Goal: Task Accomplishment & Management: Manage account settings

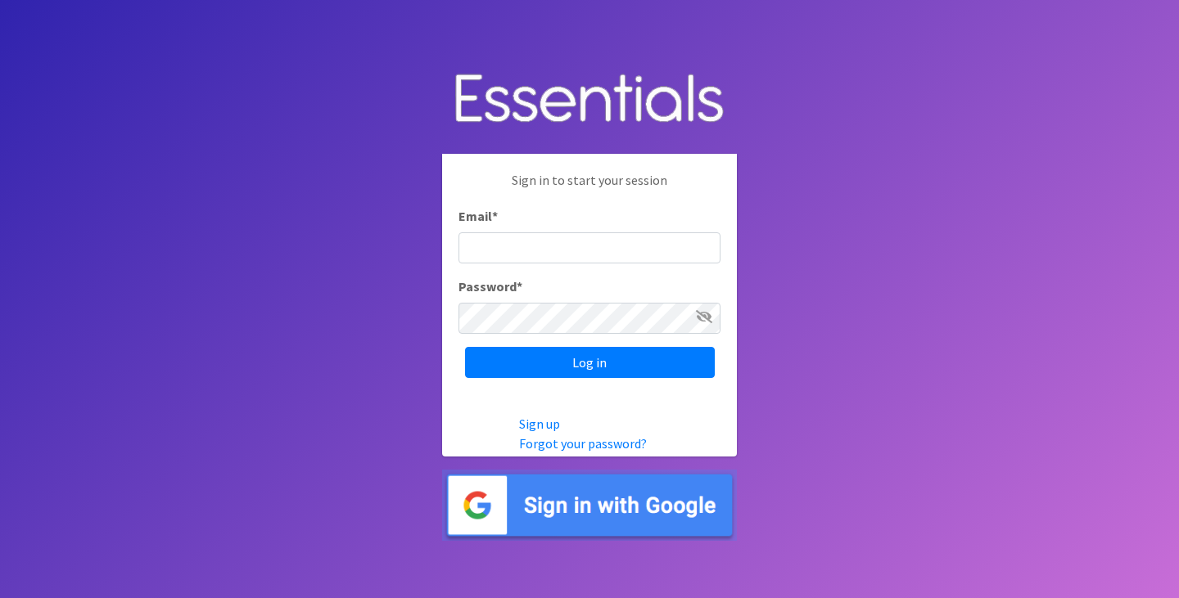
click at [505, 251] on input "Email *" at bounding box center [589, 247] width 262 height 31
type input "[EMAIL_ADDRESS][DOMAIN_NAME]"
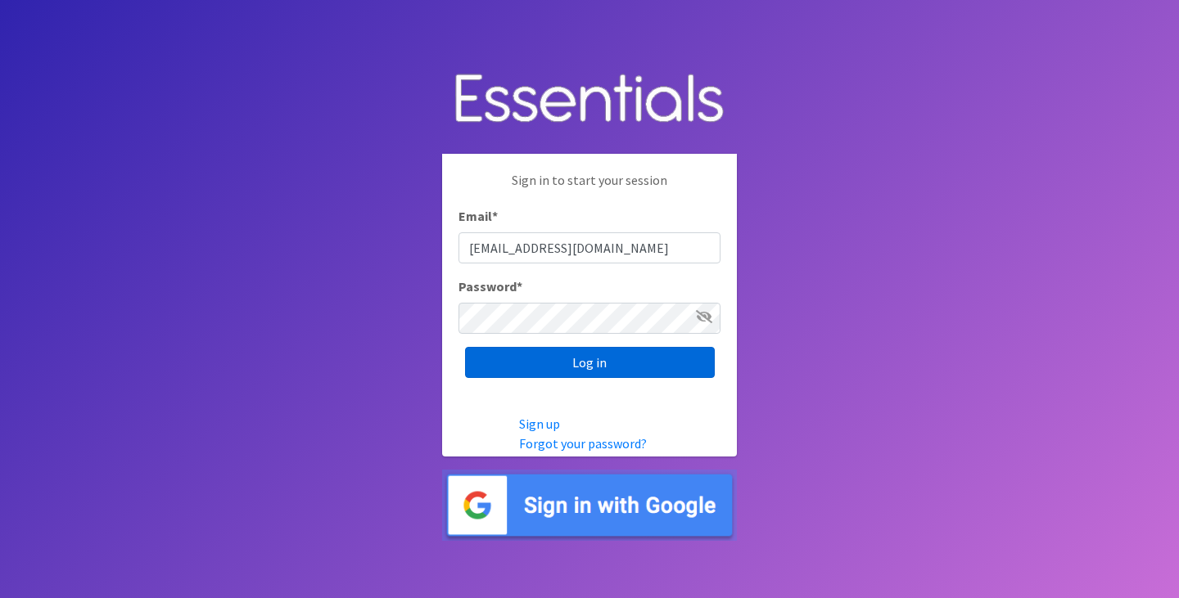
click at [568, 366] on input "Log in" at bounding box center [590, 362] width 250 height 31
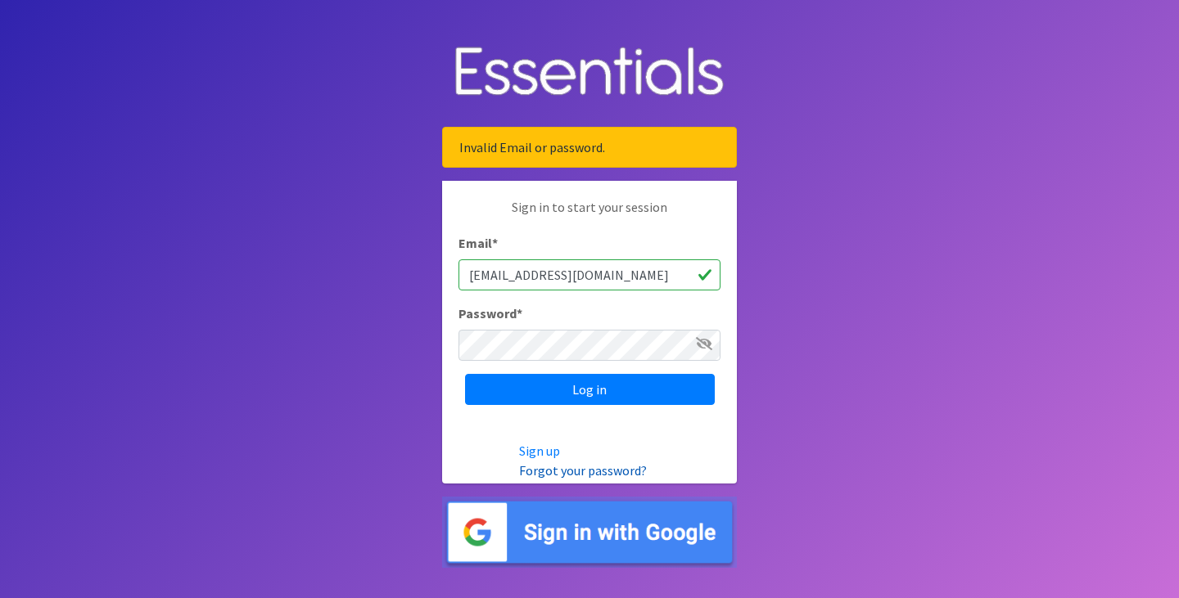
click at [598, 468] on link "Forgot your password?" at bounding box center [583, 470] width 128 height 16
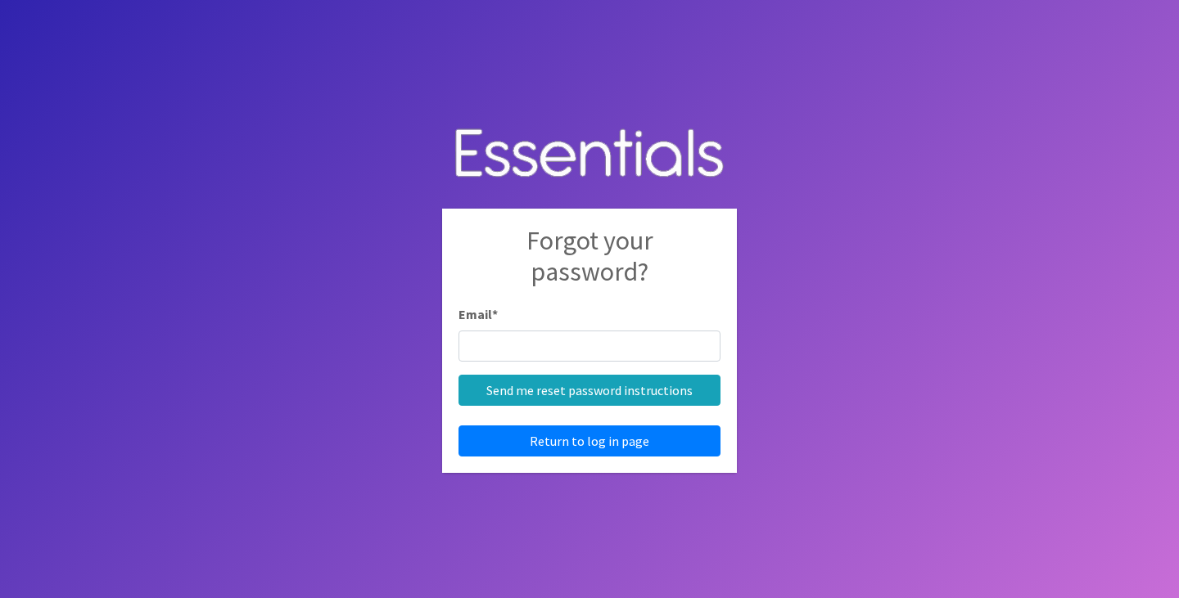
click at [516, 350] on input "Email *" at bounding box center [589, 346] width 262 height 31
type input "[EMAIL_ADDRESS][DOMAIN_NAME]"
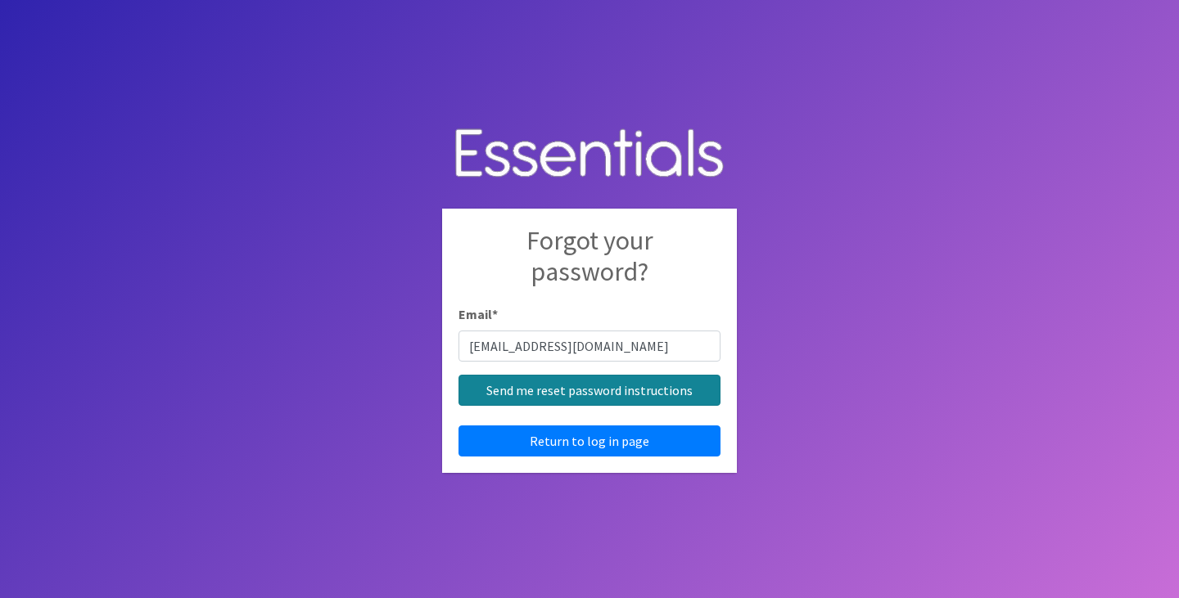
click at [601, 390] on input "Send me reset password instructions" at bounding box center [589, 390] width 262 height 31
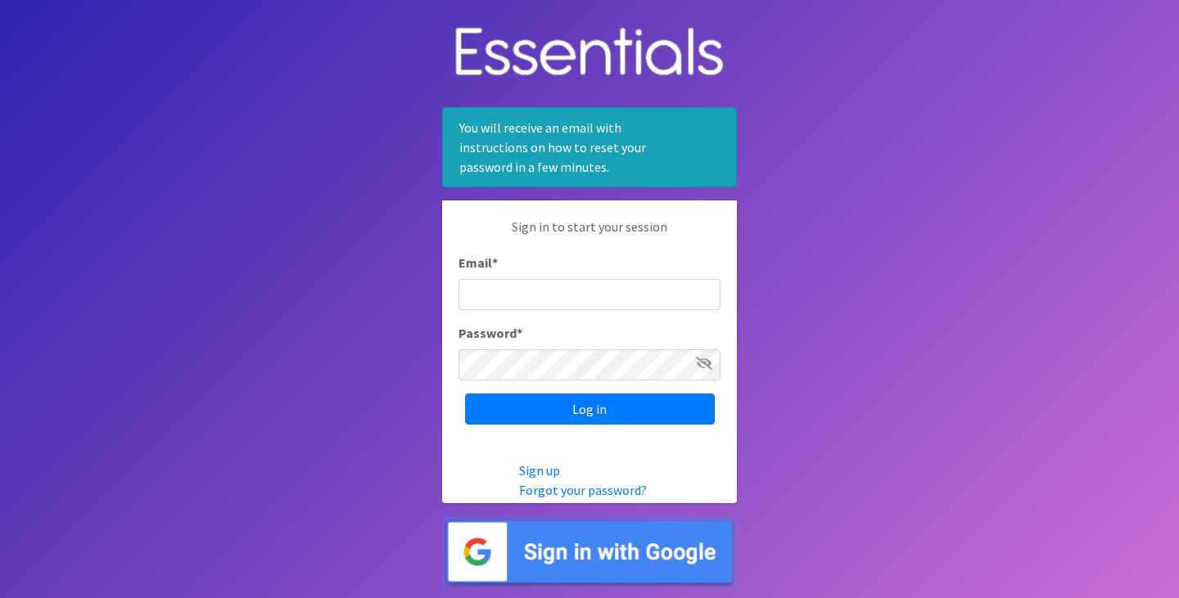
click at [487, 291] on input "Email *" at bounding box center [589, 294] width 262 height 31
type input "[EMAIL_ADDRESS][DOMAIN_NAME]"
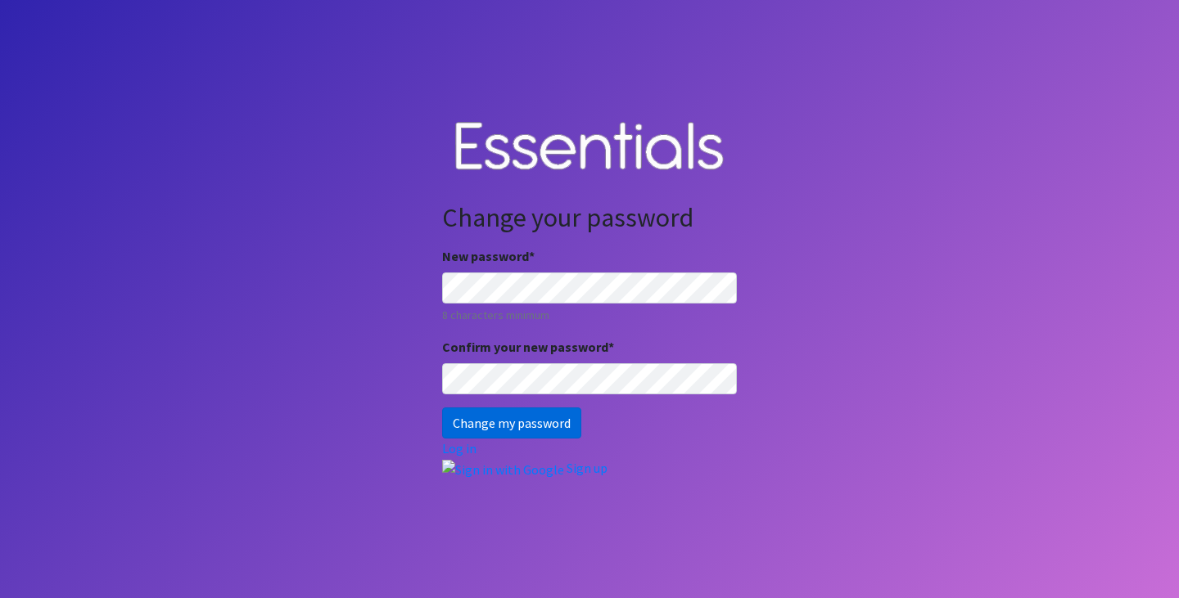
click at [523, 423] on input "Change my password" at bounding box center [511, 423] width 139 height 31
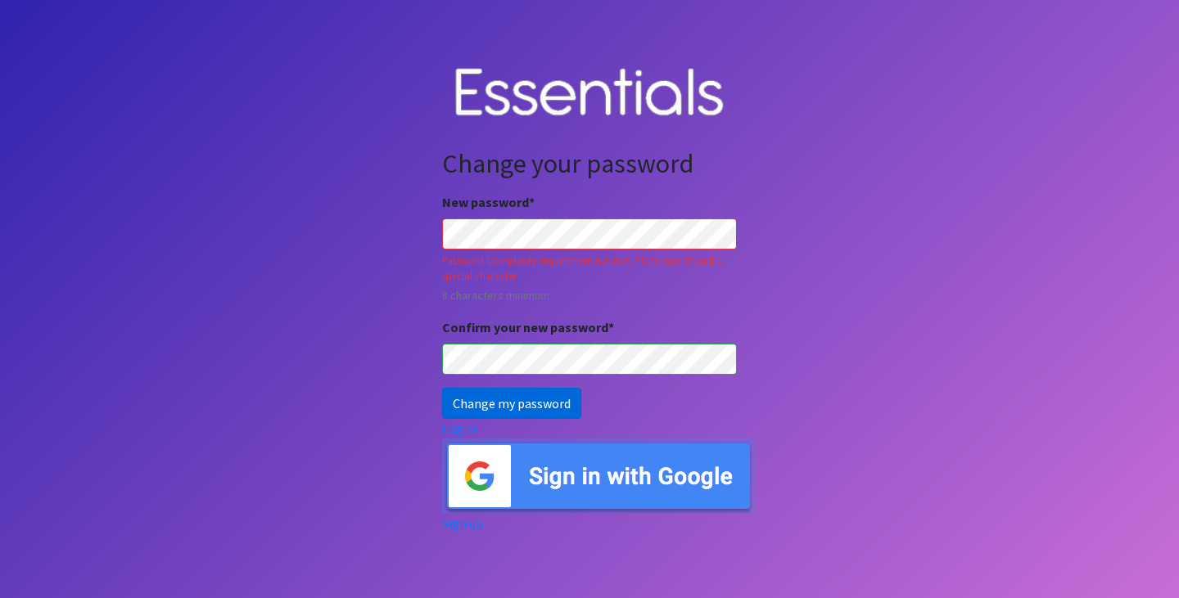
click at [543, 412] on input "Change my password" at bounding box center [511, 403] width 139 height 31
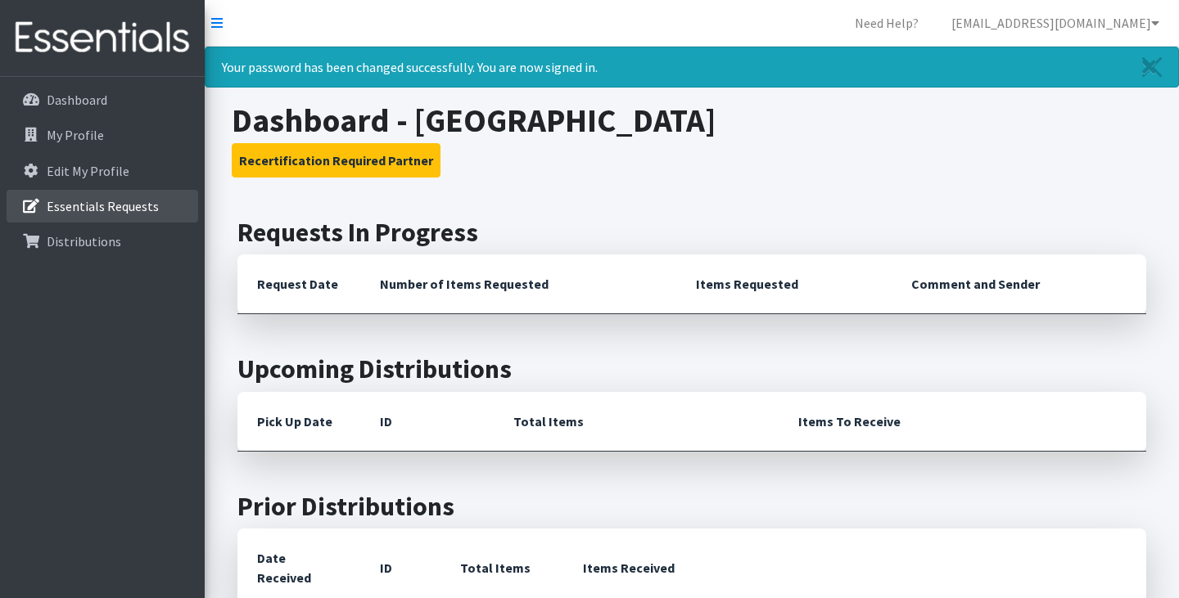
click at [157, 210] on link "Essentials Requests" at bounding box center [103, 206] width 192 height 33
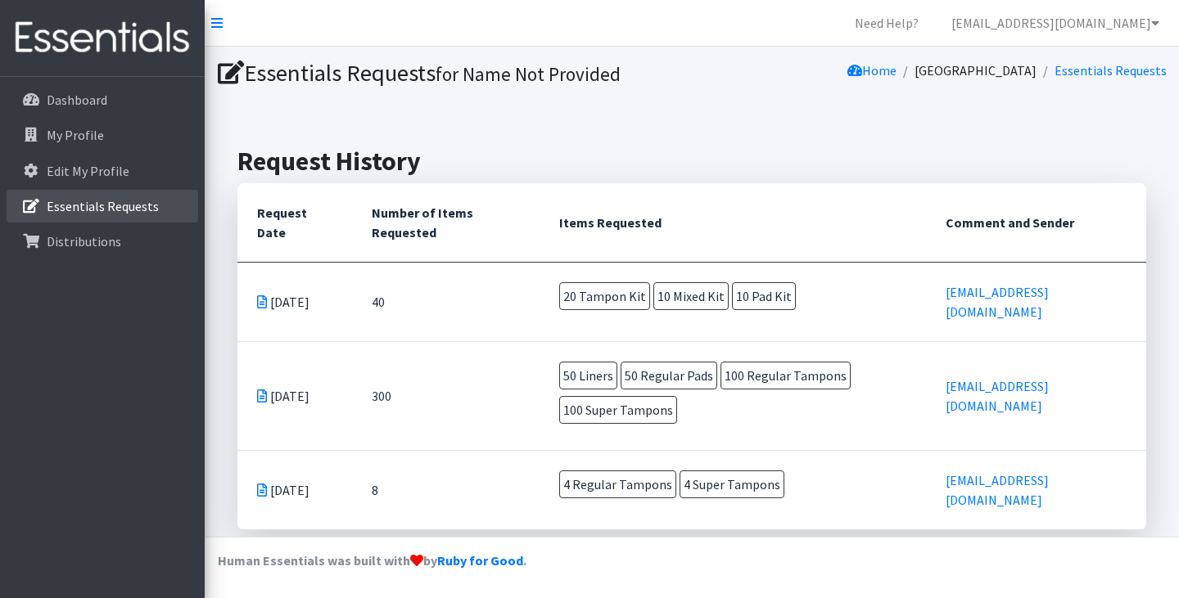
click at [97, 209] on p "Essentials Requests" at bounding box center [103, 206] width 112 height 16
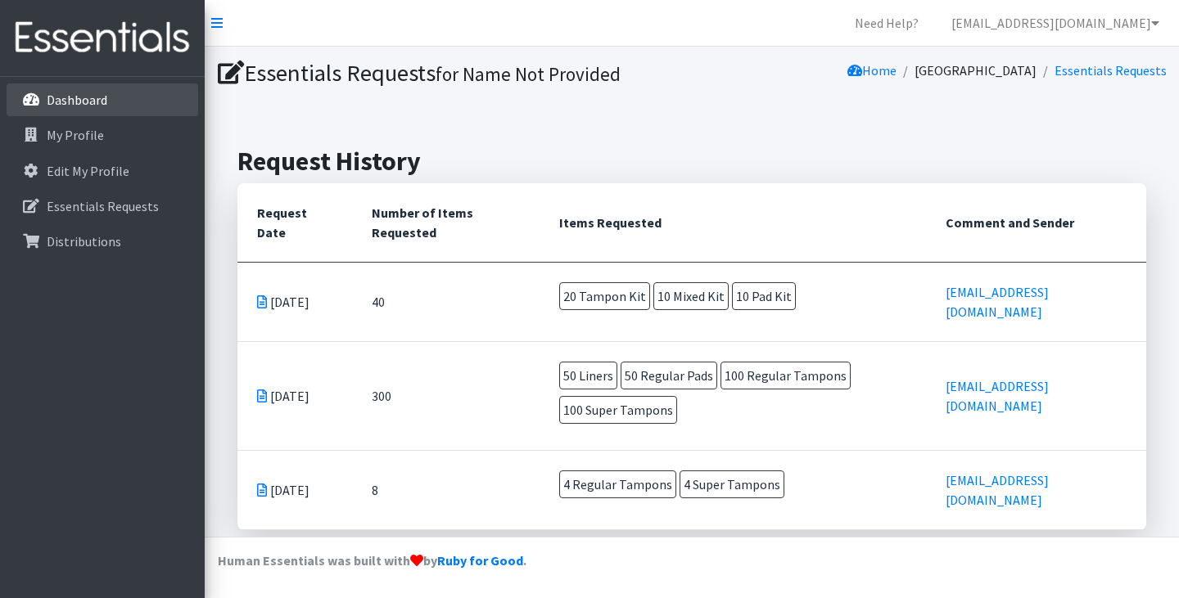
click at [113, 97] on link "Dashboard" at bounding box center [103, 99] width 192 height 33
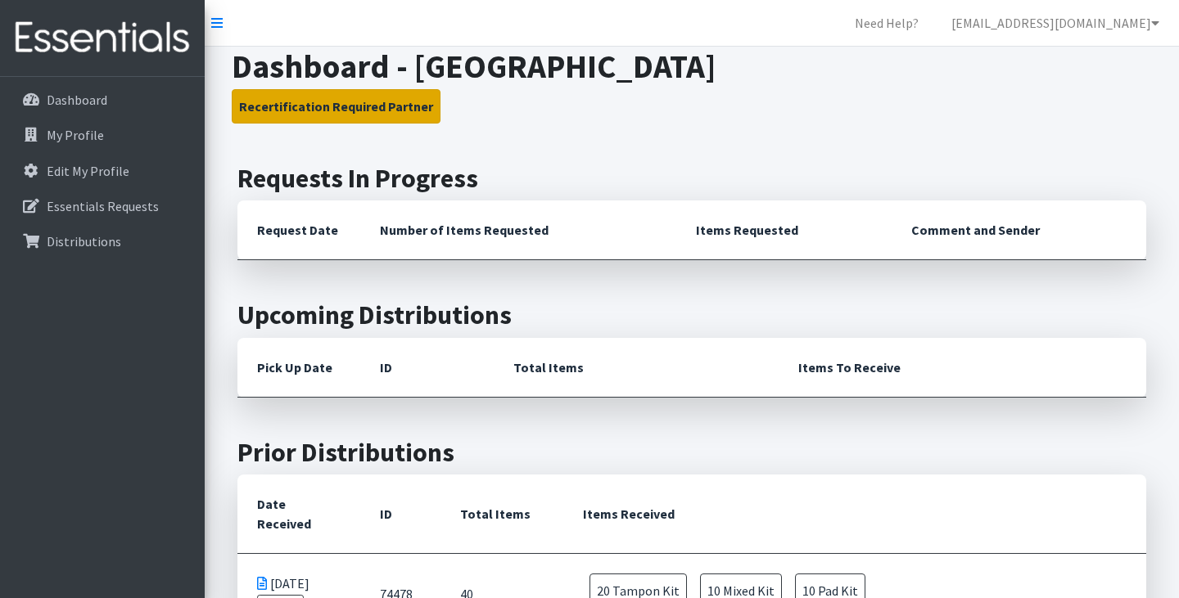
click at [343, 114] on button "Recertification Required Partner" at bounding box center [336, 106] width 209 height 34
click at [354, 106] on button "Recertification Required Partner" at bounding box center [336, 106] width 209 height 34
click at [214, 23] on icon at bounding box center [216, 22] width 11 height 13
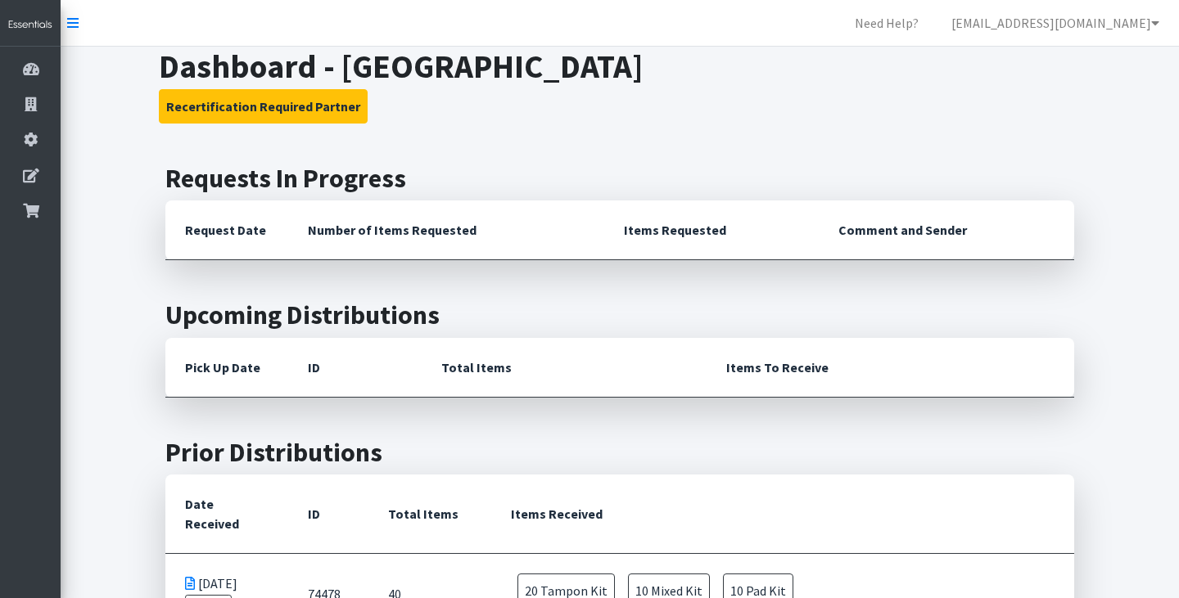
click at [228, 228] on th "Request Date" at bounding box center [226, 231] width 123 height 60
click at [247, 114] on button "Recertification Required Partner" at bounding box center [263, 106] width 209 height 34
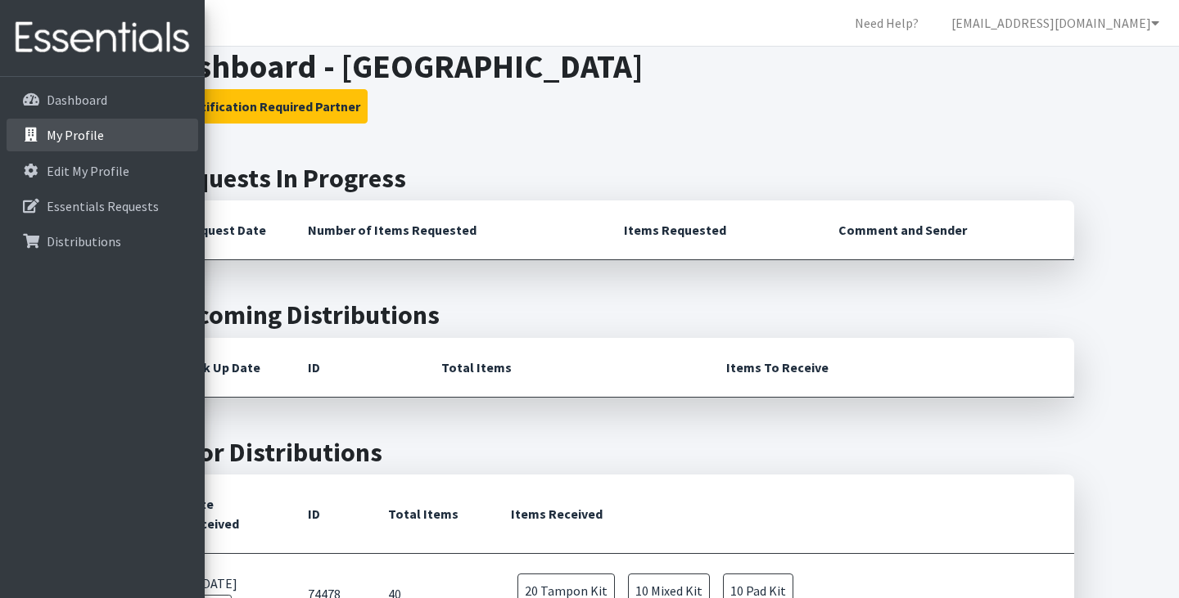
click at [110, 142] on link "My Profile" at bounding box center [103, 135] width 192 height 33
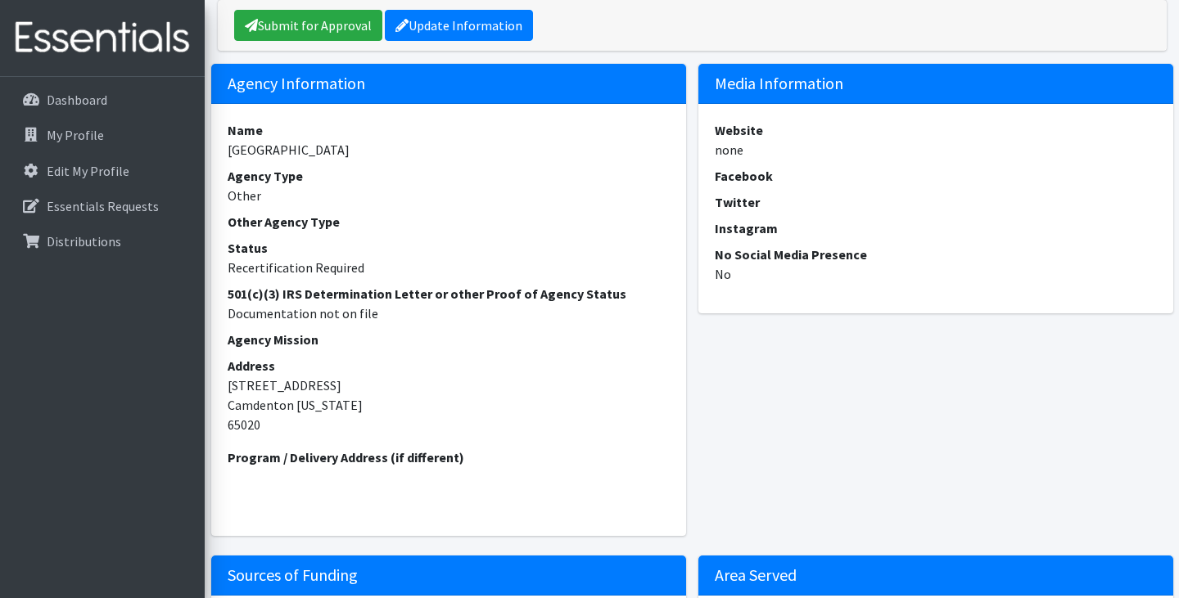
scroll to position [191, 0]
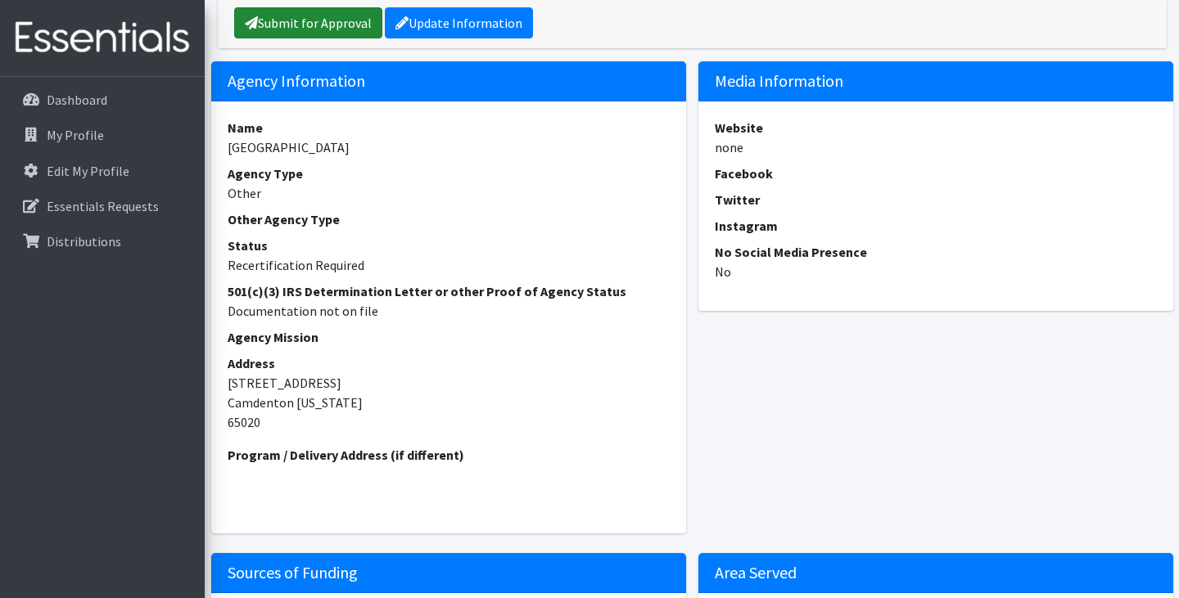
click at [302, 20] on link "Submit for Approval" at bounding box center [308, 22] width 148 height 31
